Goal: Check status: Check status

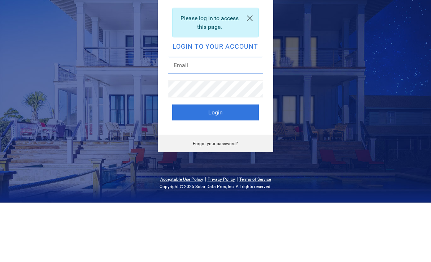
type input "lee@universalcoatings.net"
click at [215, 164] on button "Login" at bounding box center [215, 172] width 87 height 16
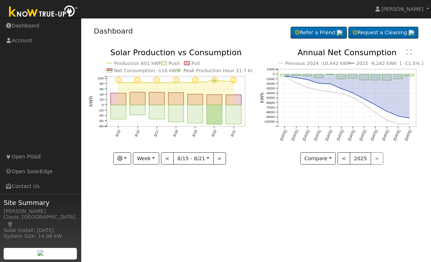
click at [131, 158] on button "button" at bounding box center [122, 158] width 18 height 12
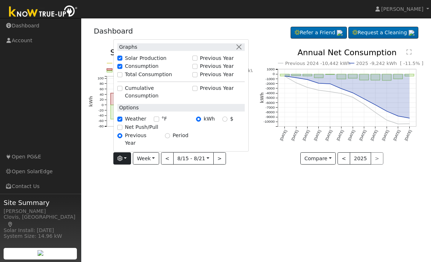
click at [144, 131] on label "Net Push/Pull" at bounding box center [141, 127] width 33 height 8
click at [122, 130] on input "Net Push/Pull" at bounding box center [119, 127] width 5 height 5
checkbox input "true"
click at [201, 201] on div "User Profile First name Last name Email Email Notifications No Emails No Emails…" at bounding box center [256, 140] width 350 height 244
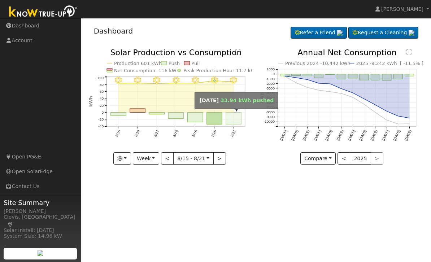
click at [240, 117] on rect "onclick=""" at bounding box center [234, 119] width 16 height 12
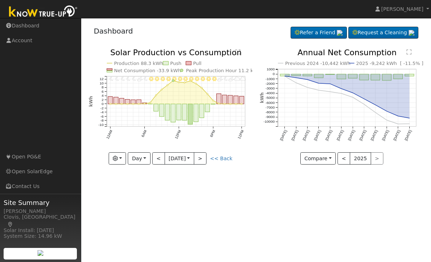
click at [161, 162] on button "<" at bounding box center [158, 158] width 13 height 12
click at [158, 156] on button "<" at bounding box center [158, 158] width 13 height 12
click at [206, 157] on button ">" at bounding box center [200, 158] width 13 height 12
click at [206, 158] on button ">" at bounding box center [200, 158] width 13 height 12
type input "2025-08-21"
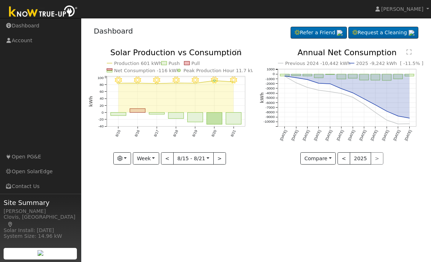
click at [158, 157] on button "Week" at bounding box center [146, 158] width 26 height 12
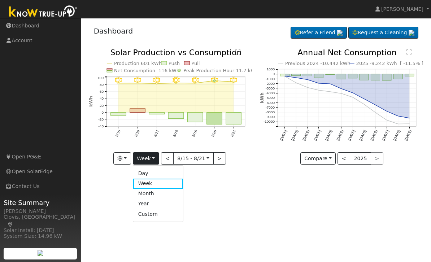
click at [160, 191] on link "Month" at bounding box center [158, 194] width 50 height 10
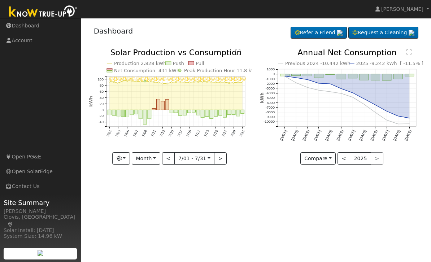
click at [224, 159] on button ">" at bounding box center [220, 158] width 13 height 12
type input "[DATE]"
